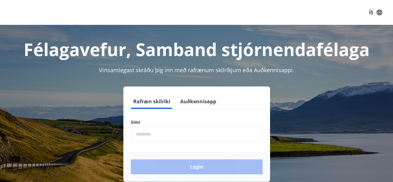
click at [154, 137] on input "phone" at bounding box center [197, 134] width 132 height 15
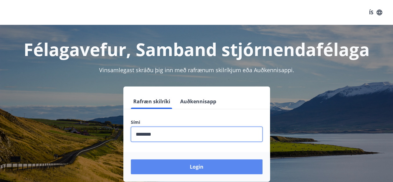
type input "********"
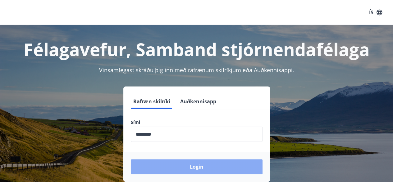
click at [189, 170] on button "Login" at bounding box center [197, 166] width 132 height 15
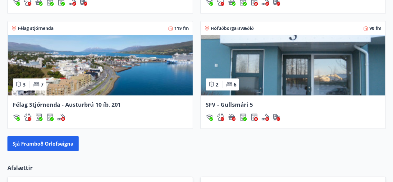
scroll to position [597, 0]
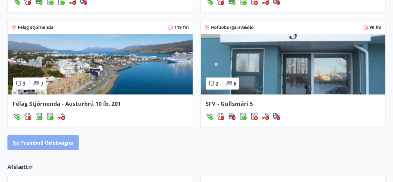
click at [49, 146] on button "Sjá framboð orlofseigna" at bounding box center [42, 142] width 71 height 15
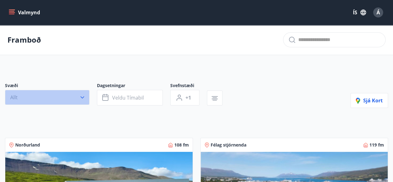
click at [81, 99] on icon "button" at bounding box center [82, 97] width 6 height 6
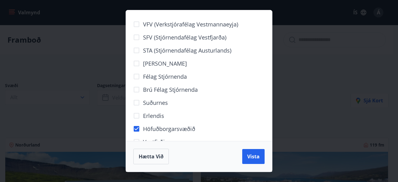
click at [298, 120] on div "VFV (Verkstjórafélag Vestmannaeyja) SFV (Stjórnendafélag Vestfjarða) STA (Stjór…" at bounding box center [199, 91] width 398 height 182
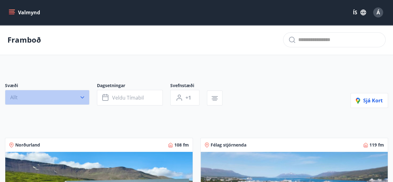
click at [83, 98] on icon "button" at bounding box center [82, 97] width 6 height 6
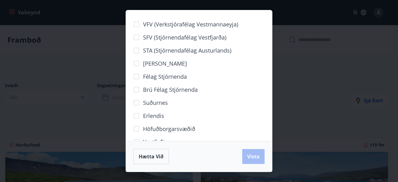
click at [181, 130] on span "Höfuðborgarsvæðið" at bounding box center [169, 129] width 52 height 8
click at [254, 157] on span "Vista" at bounding box center [253, 156] width 12 height 7
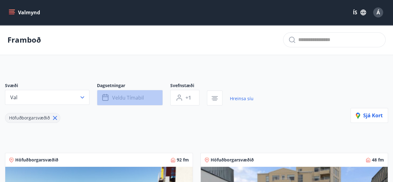
click at [135, 96] on span "Veldu tímabil" at bounding box center [128, 97] width 32 height 7
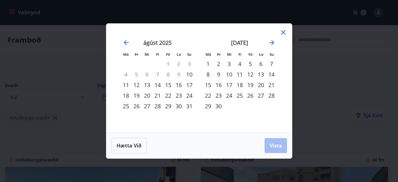
click at [250, 64] on div "5" at bounding box center [250, 63] width 11 height 11
click at [251, 73] on div "12" at bounding box center [250, 74] width 11 height 11
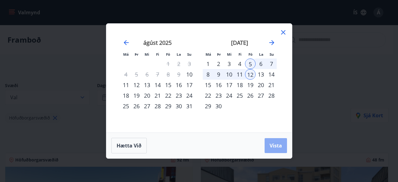
click at [275, 145] on span "Vista" at bounding box center [276, 145] width 12 height 7
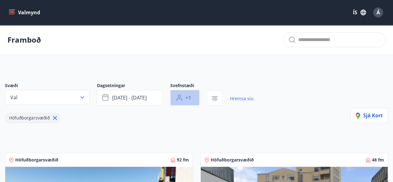
click at [185, 99] on button "+1" at bounding box center [184, 98] width 29 height 16
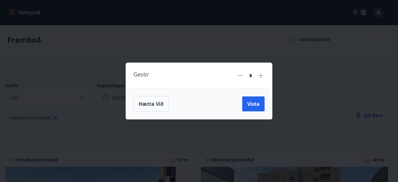
click at [261, 78] on icon at bounding box center [260, 75] width 7 height 7
type input "*"
click at [255, 103] on span "Vista" at bounding box center [253, 103] width 12 height 7
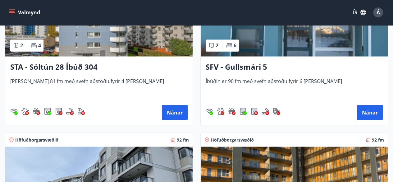
scroll to position [514, 0]
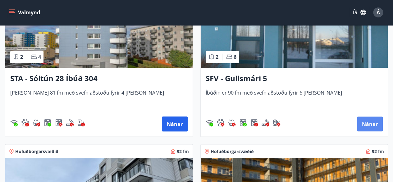
click at [371, 121] on button "Nánar" at bounding box center [370, 123] width 26 height 15
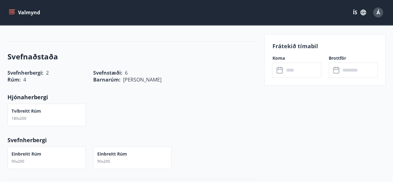
scroll to position [236, 0]
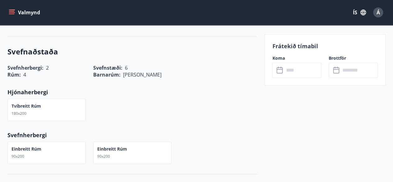
click at [22, 13] on button "Valmynd" at bounding box center [24, 12] width 35 height 11
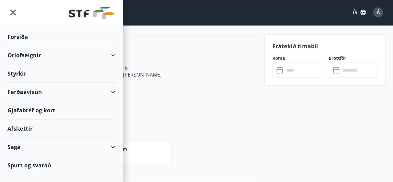
click at [31, 56] on div "Orlofseignir" at bounding box center [61, 55] width 108 height 18
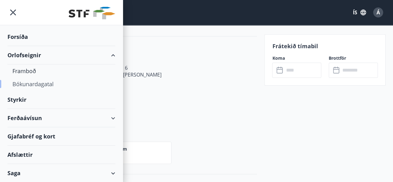
click at [32, 85] on div "Bókunardagatal" at bounding box center [61, 83] width 98 height 13
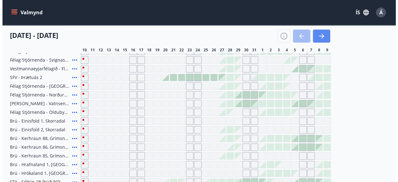
scroll to position [236, 0]
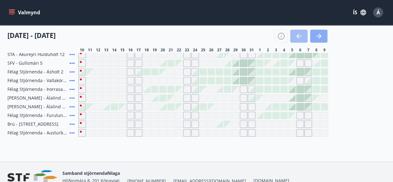
click at [317, 38] on icon "button" at bounding box center [318, 35] width 7 height 7
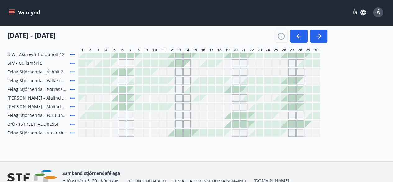
click at [132, 81] on div at bounding box center [130, 80] width 7 height 7
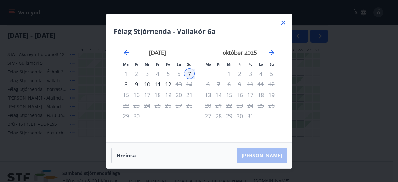
click at [283, 23] on icon at bounding box center [283, 22] width 7 height 7
click at [283, 23] on div "Valmynd ÍS Á" at bounding box center [196, 12] width 393 height 25
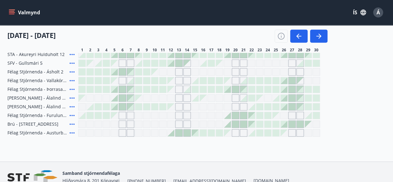
click at [140, 64] on div at bounding box center [138, 63] width 7 height 7
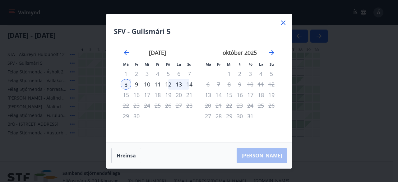
click at [283, 23] on icon at bounding box center [283, 22] width 7 height 7
click at [283, 23] on div "Valmynd ÍS Á" at bounding box center [196, 12] width 393 height 25
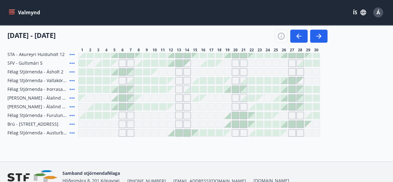
click at [116, 65] on div "Gráir dagar eru ekki bókanlegir" at bounding box center [114, 63] width 7 height 7
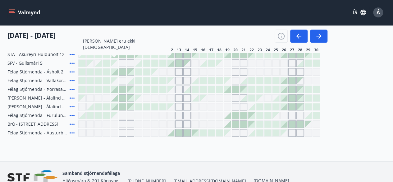
click at [116, 64] on div "Gráir dagar eru ekki bókanlegir" at bounding box center [114, 63] width 7 height 7
click at [123, 63] on div "Gráir dagar eru ekki bókanlegir" at bounding box center [122, 62] width 7 height 7
click at [113, 61] on div "Gráir dagar eru ekki bókanlegir" at bounding box center [114, 63] width 7 height 7
click at [105, 61] on div at bounding box center [106, 63] width 7 height 7
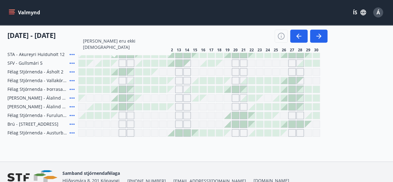
click at [105, 61] on div at bounding box center [106, 63] width 7 height 7
click at [98, 61] on div at bounding box center [98, 63] width 7 height 7
click at [91, 64] on div "Gráir dagar eru ekki bókanlegir" at bounding box center [90, 63] width 7 height 7
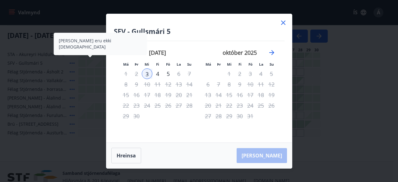
click at [282, 24] on icon at bounding box center [283, 23] width 4 height 4
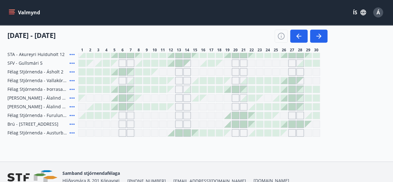
click at [282, 24] on div "Valmynd ÍS Á" at bounding box center [196, 12] width 393 height 25
click at [121, 88] on div at bounding box center [122, 89] width 7 height 7
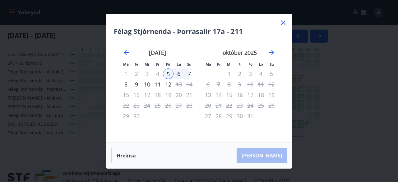
click at [284, 21] on icon at bounding box center [283, 22] width 7 height 7
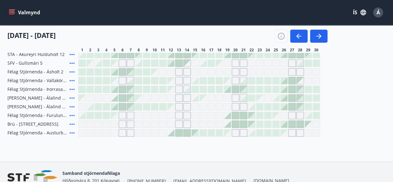
click at [116, 108] on div at bounding box center [114, 106] width 7 height 7
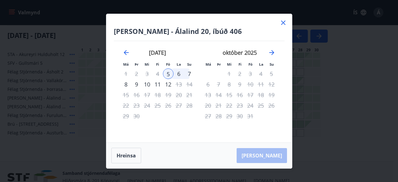
click at [168, 74] on div "5" at bounding box center [168, 73] width 11 height 11
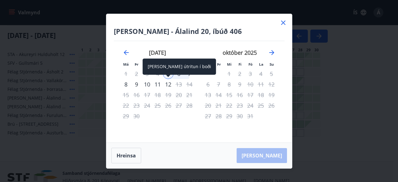
click at [168, 86] on div "12" at bounding box center [168, 84] width 11 height 11
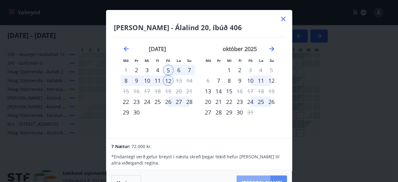
click at [269, 179] on button "Taka Frá" at bounding box center [262, 182] width 50 height 15
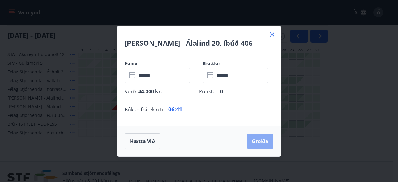
click at [264, 145] on button "Greiða" at bounding box center [260, 141] width 26 height 15
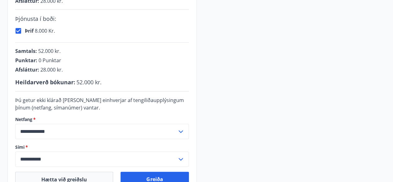
scroll to position [175, 0]
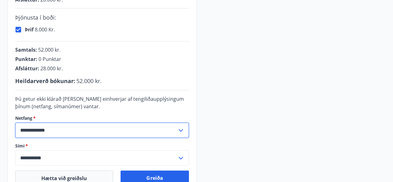
click at [85, 129] on input "**********" at bounding box center [96, 130] width 162 height 15
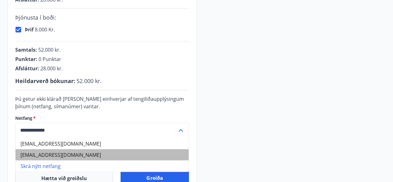
click at [54, 155] on li "gkaleosson@gmail.com" at bounding box center [102, 154] width 173 height 11
type input "**********"
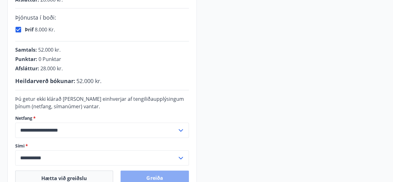
click at [154, 174] on button "Greiða" at bounding box center [155, 177] width 68 height 15
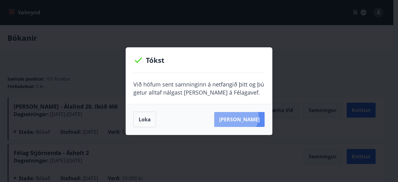
click at [246, 116] on button "Sjá samning" at bounding box center [239, 119] width 50 height 15
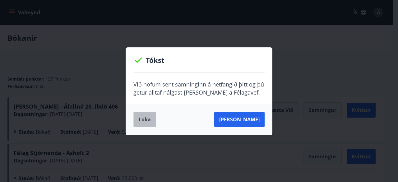
click at [148, 120] on button "Loka" at bounding box center [144, 120] width 23 height 16
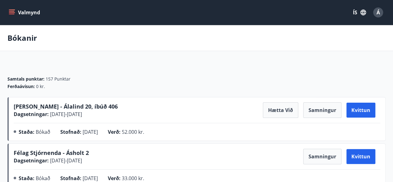
click at [378, 13] on span "Á" at bounding box center [378, 12] width 3 height 7
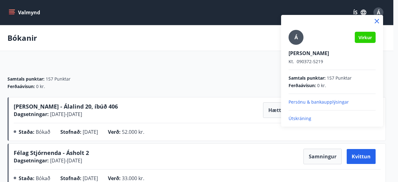
click at [303, 119] on p "Útskráning" at bounding box center [332, 118] width 87 height 6
